Goal: Task Accomplishment & Management: Use online tool/utility

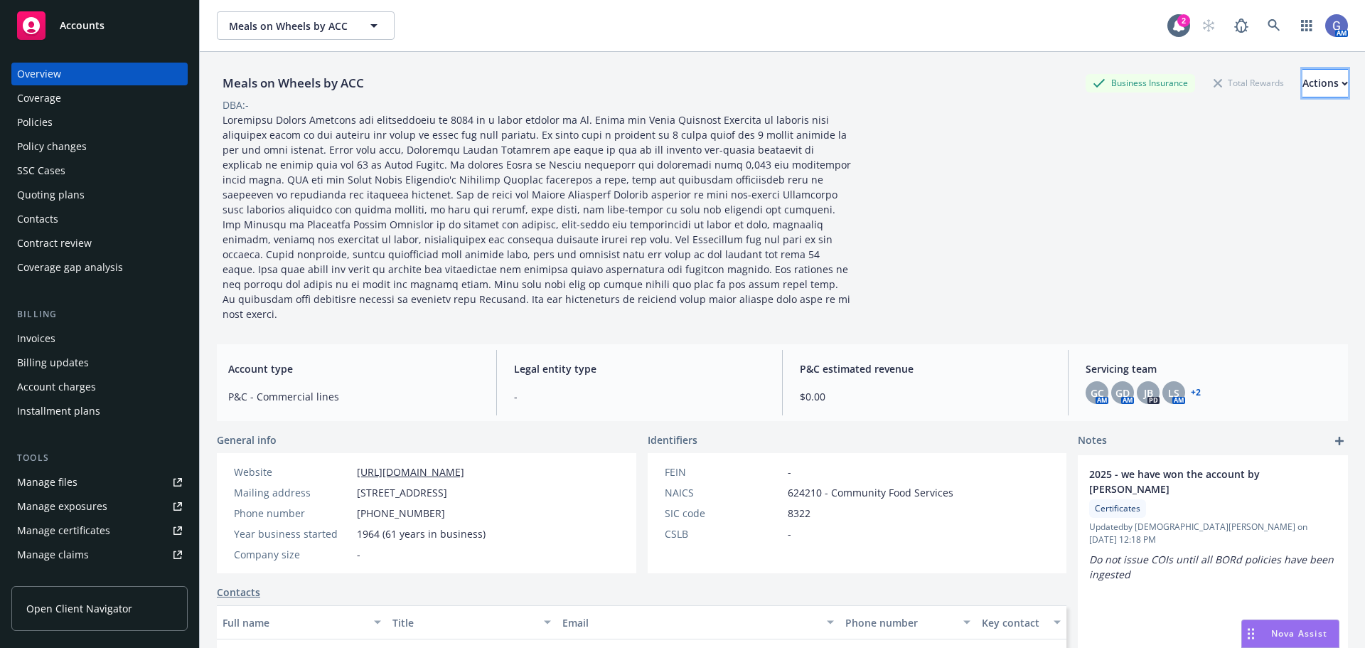
click at [1302, 82] on div "Actions" at bounding box center [1324, 83] width 45 height 27
